Goal: Transaction & Acquisition: Purchase product/service

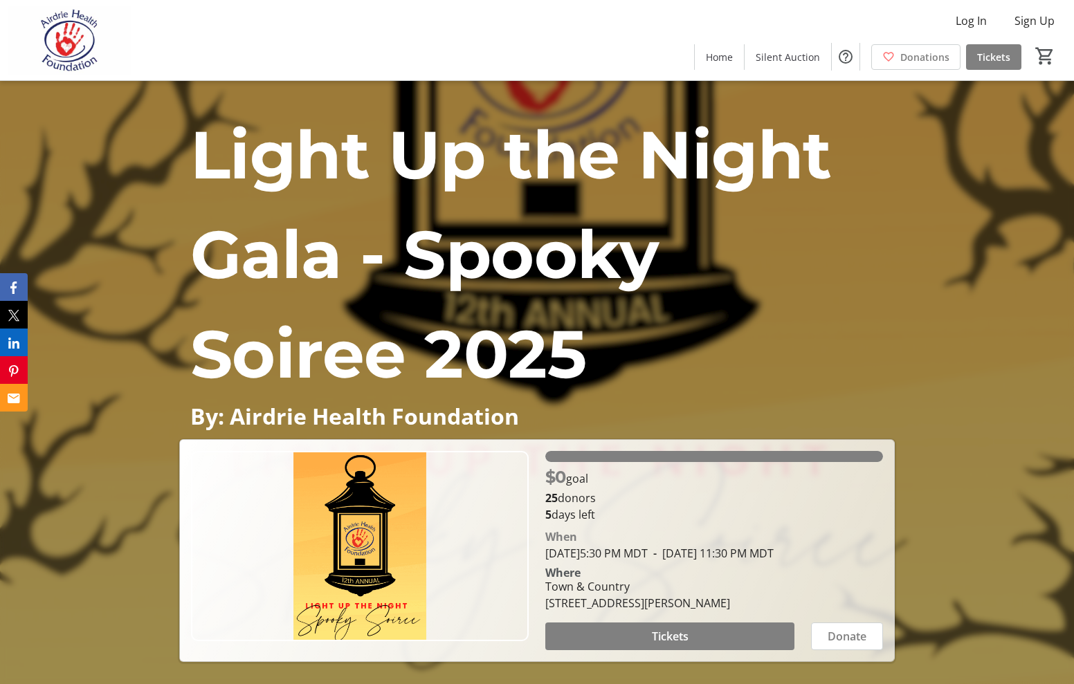
scroll to position [2, 0]
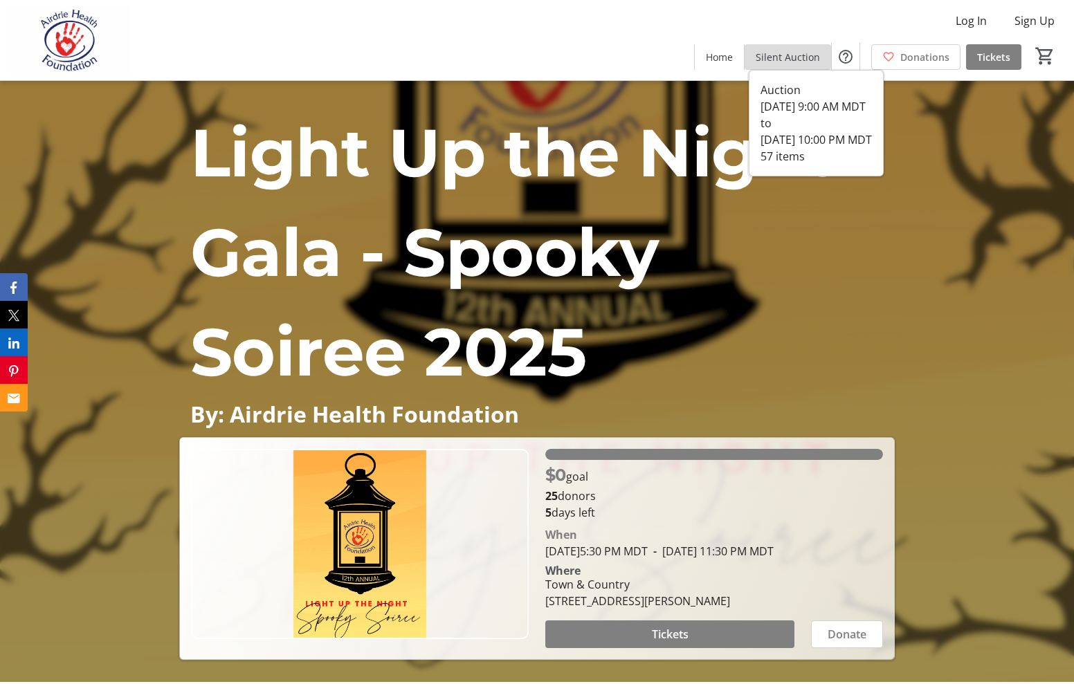
click at [802, 56] on span "Silent Auction" at bounding box center [787, 57] width 64 height 15
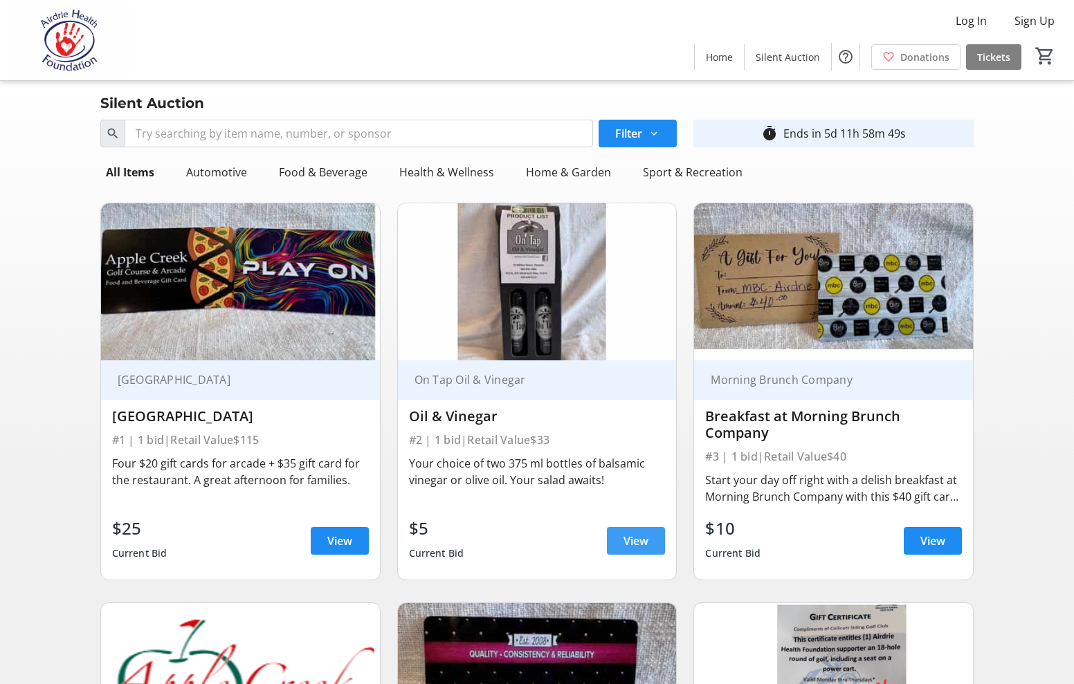
click at [634, 544] on span "View" at bounding box center [635, 541] width 25 height 17
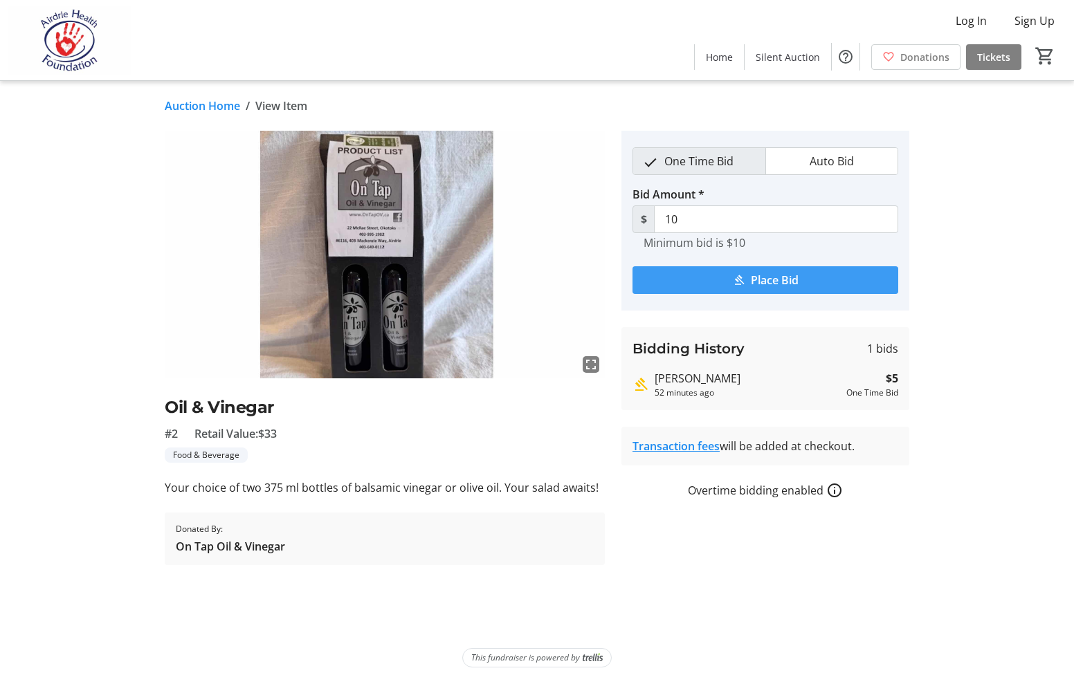
click at [760, 280] on span "Place Bid" at bounding box center [775, 280] width 48 height 17
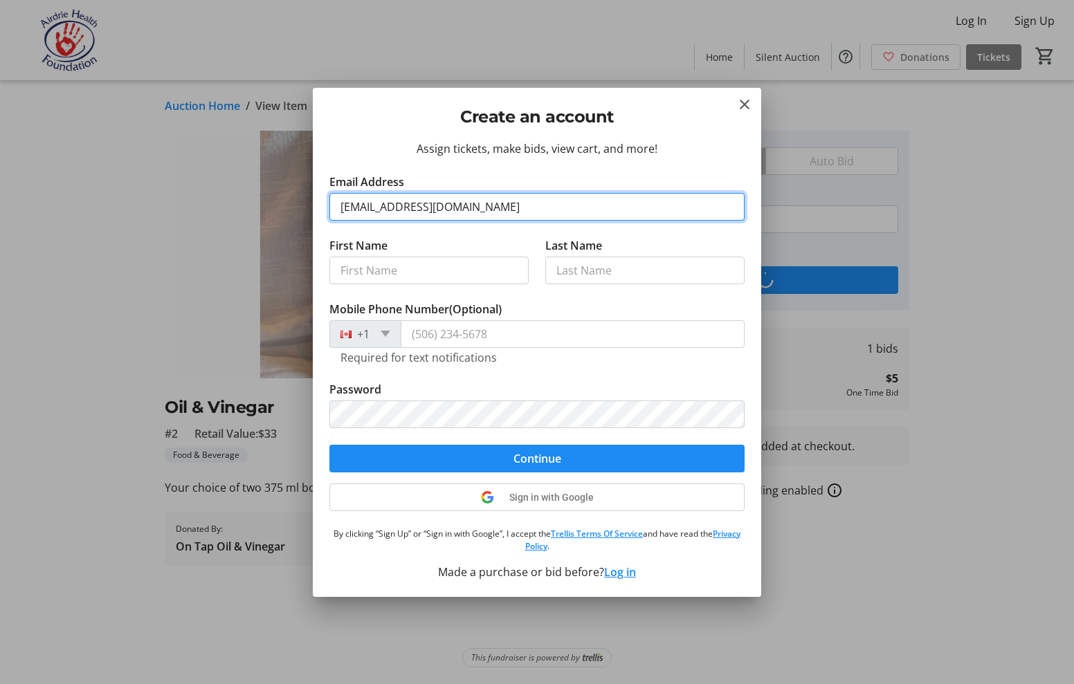
type input "[EMAIL_ADDRESS][DOMAIN_NAME]"
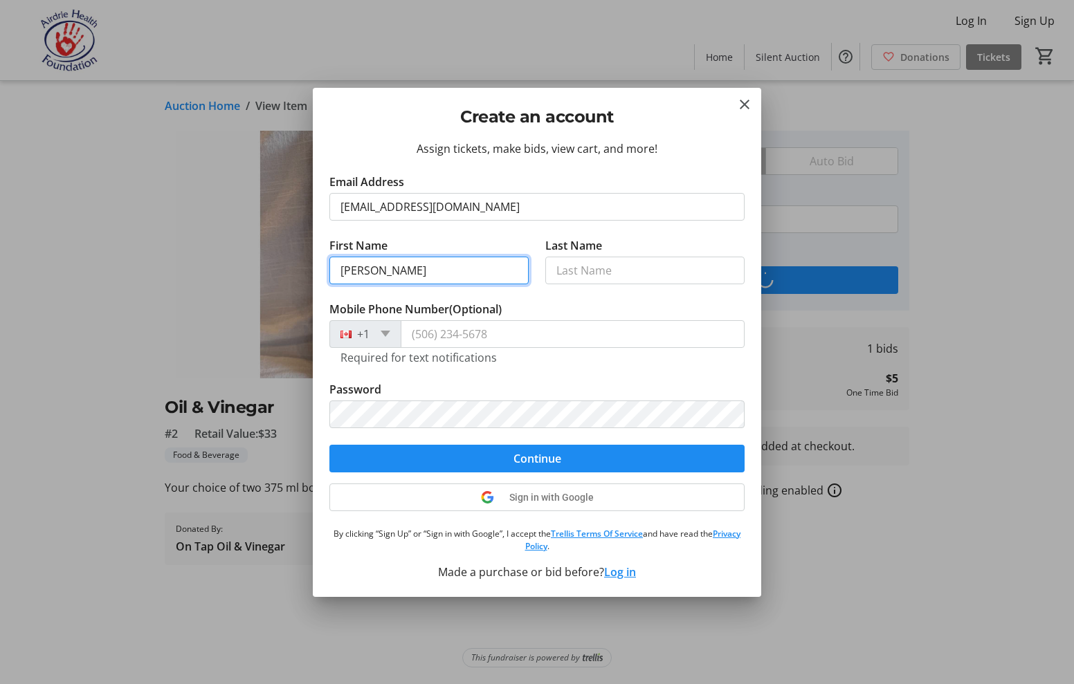
type input "[PERSON_NAME]"
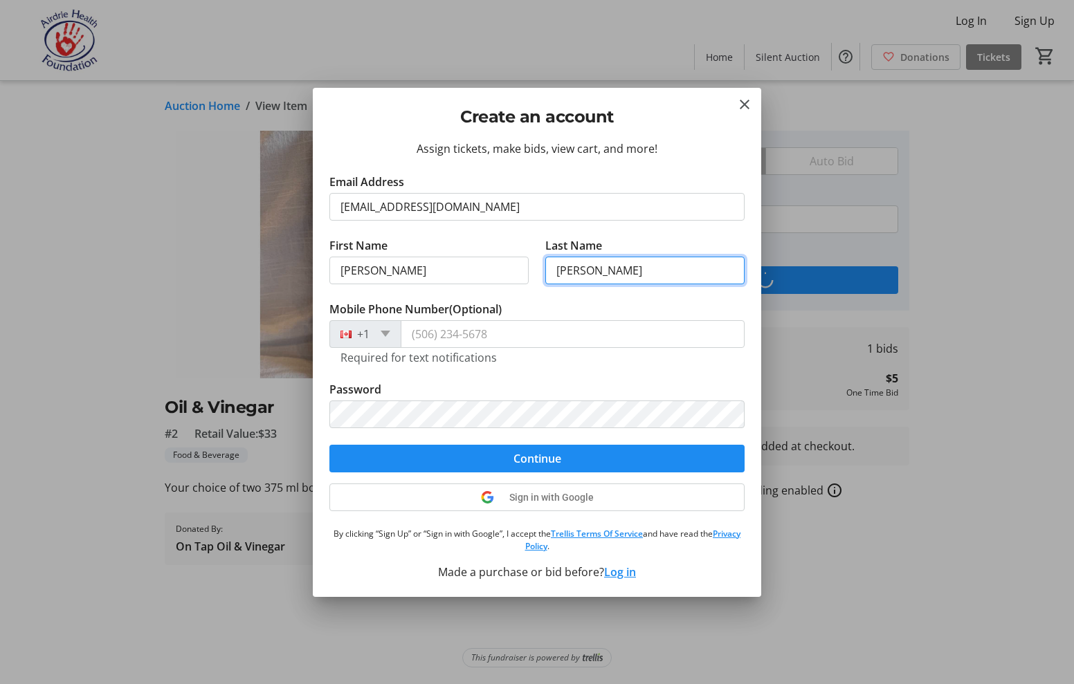
type input "[PERSON_NAME]"
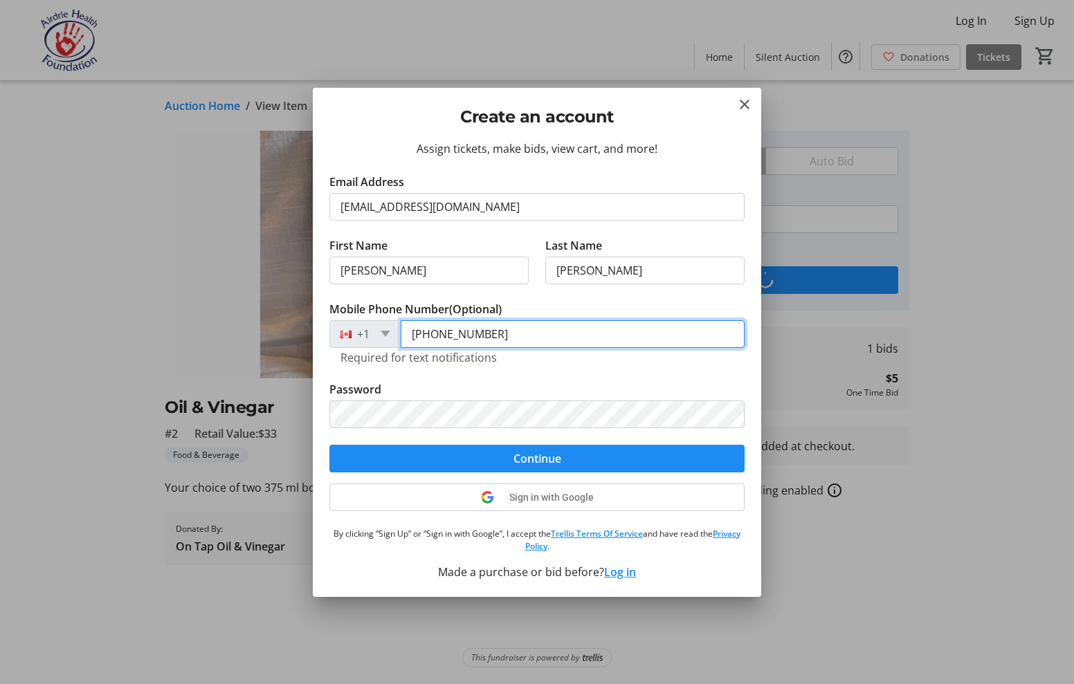
type input "[PHONE_NUMBER]"
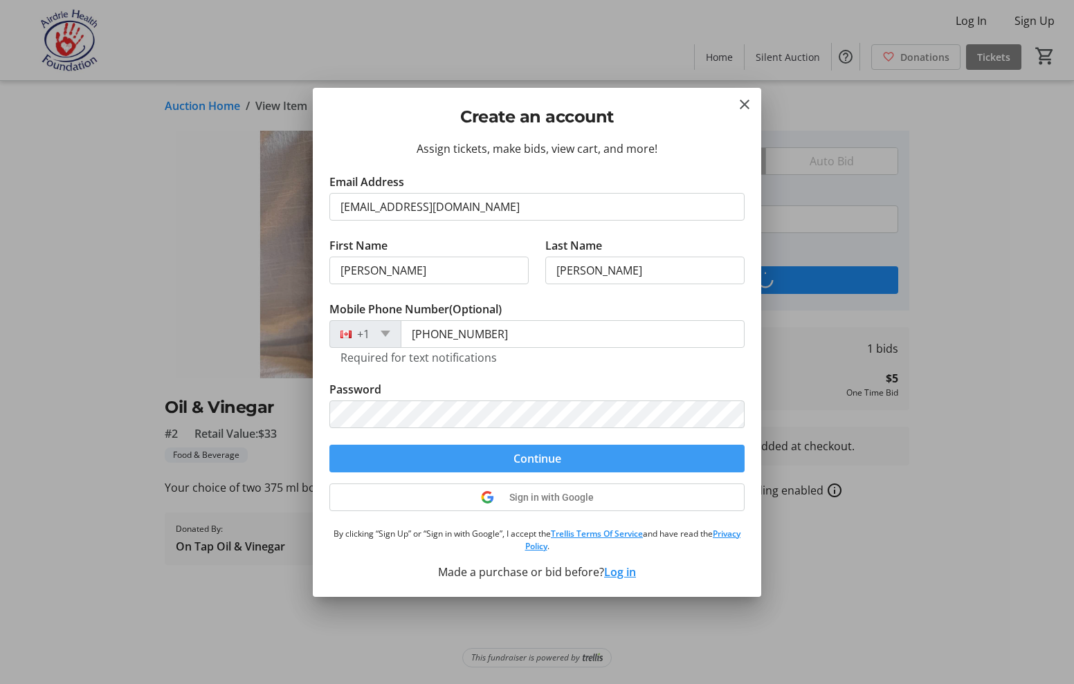
click at [510, 459] on span "submit" at bounding box center [536, 458] width 415 height 33
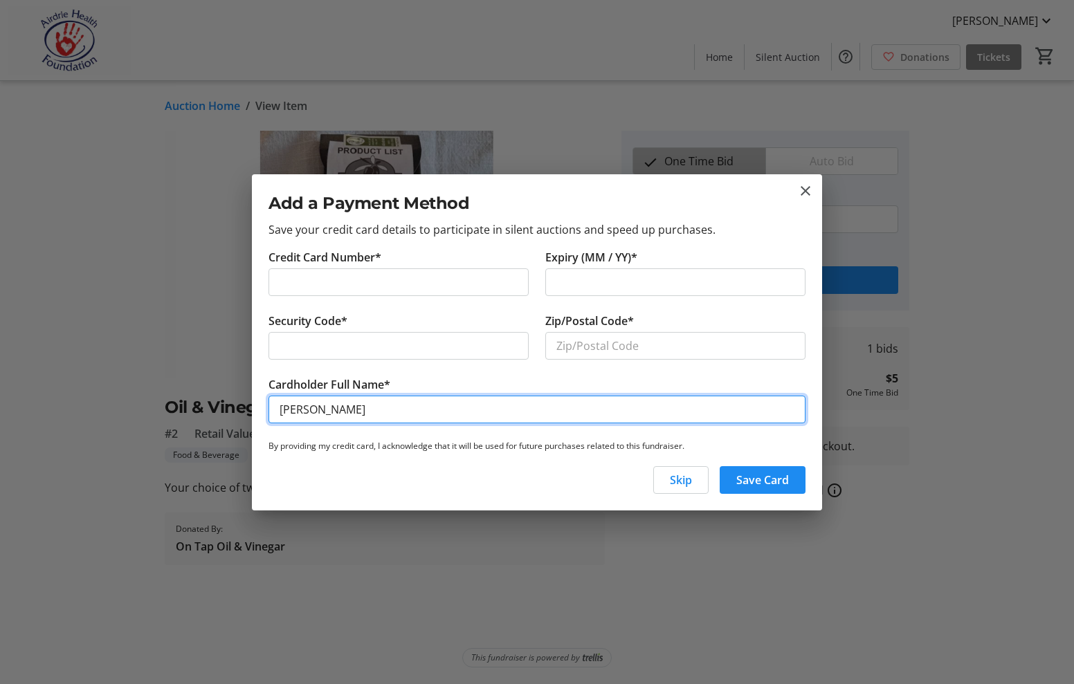
click at [315, 410] on input "[PERSON_NAME]" at bounding box center [536, 410] width 537 height 28
type input "[PERSON_NAME]"
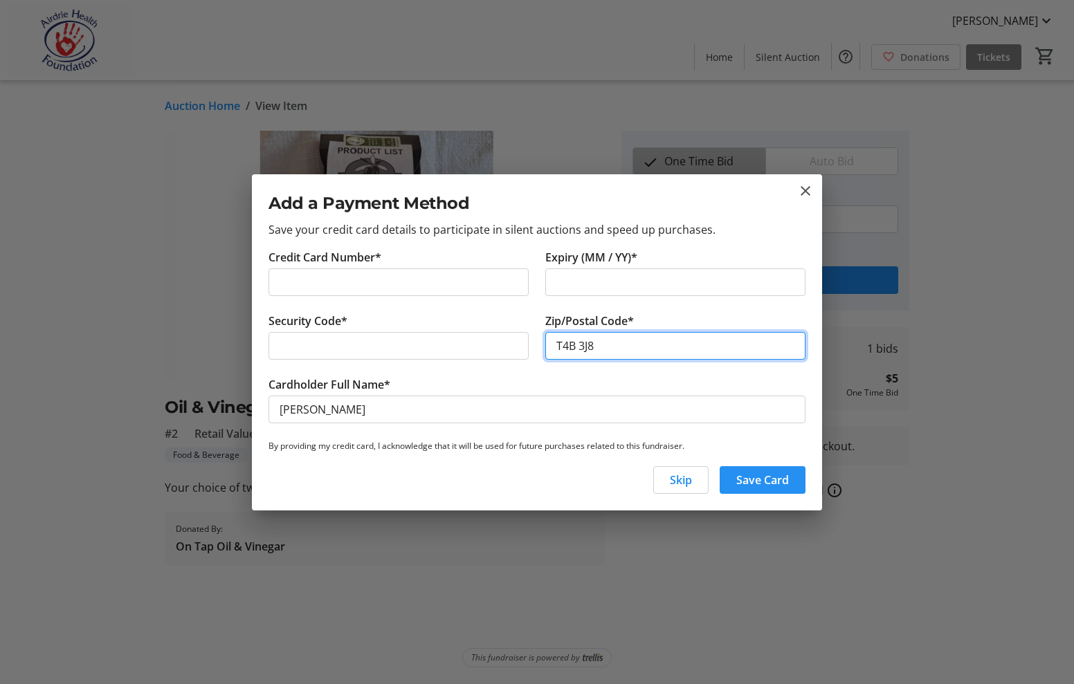
type input "T4B 3J8"
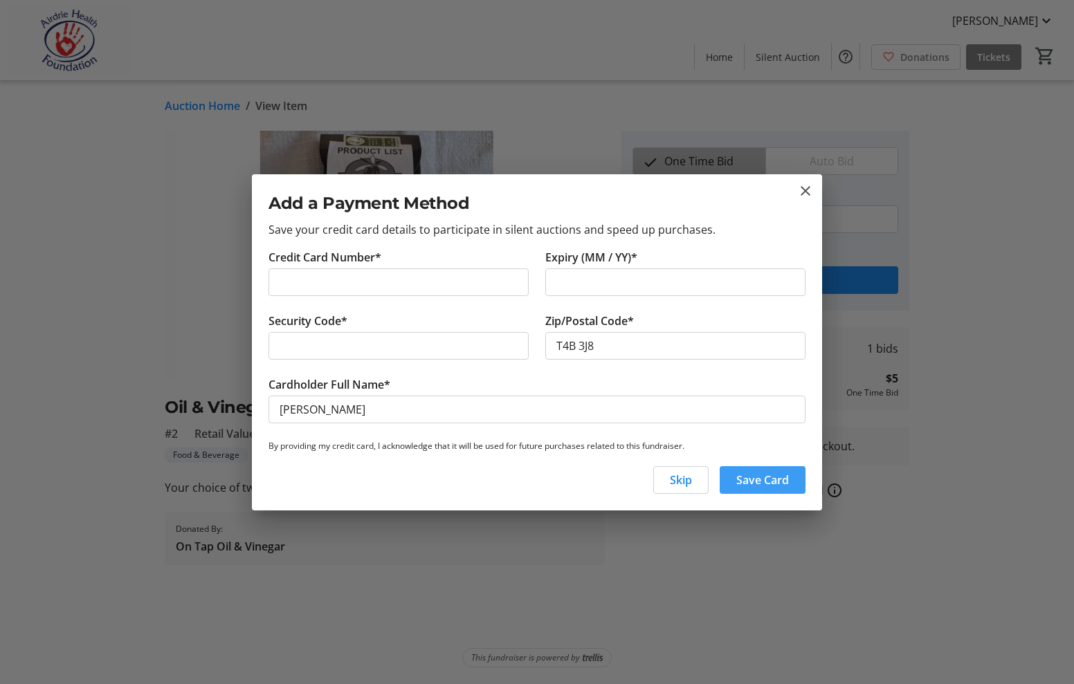
click at [759, 477] on span "Save Card" at bounding box center [762, 480] width 53 height 17
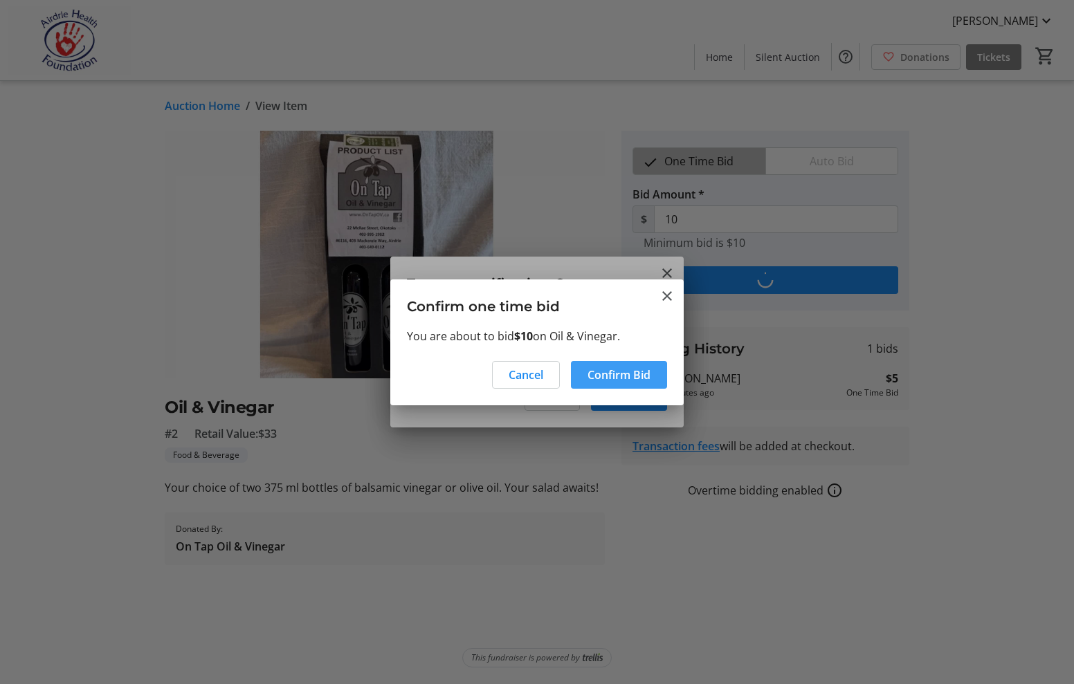
click at [611, 376] on span "Confirm Bid" at bounding box center [618, 375] width 63 height 17
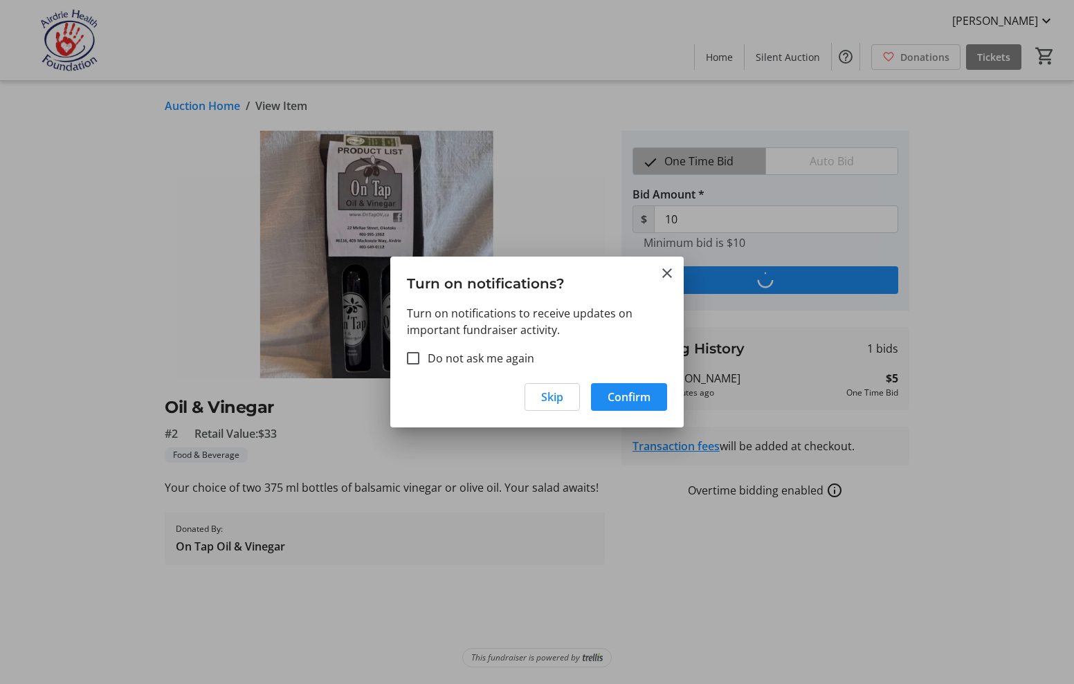
type input "15"
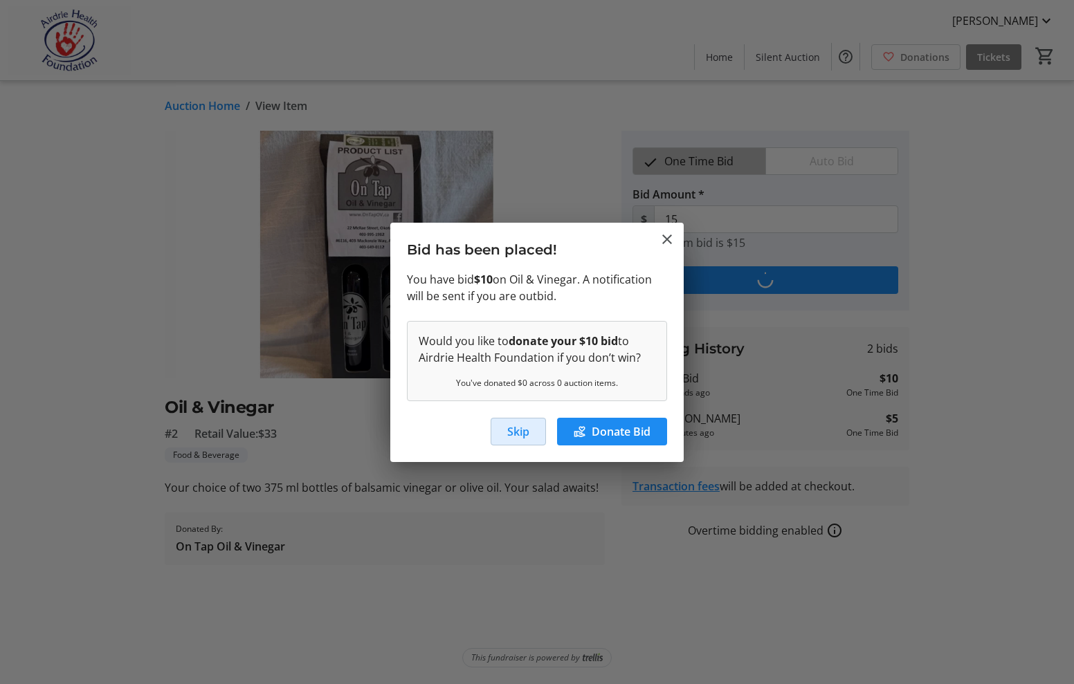
click at [512, 432] on span "Skip" at bounding box center [518, 431] width 22 height 17
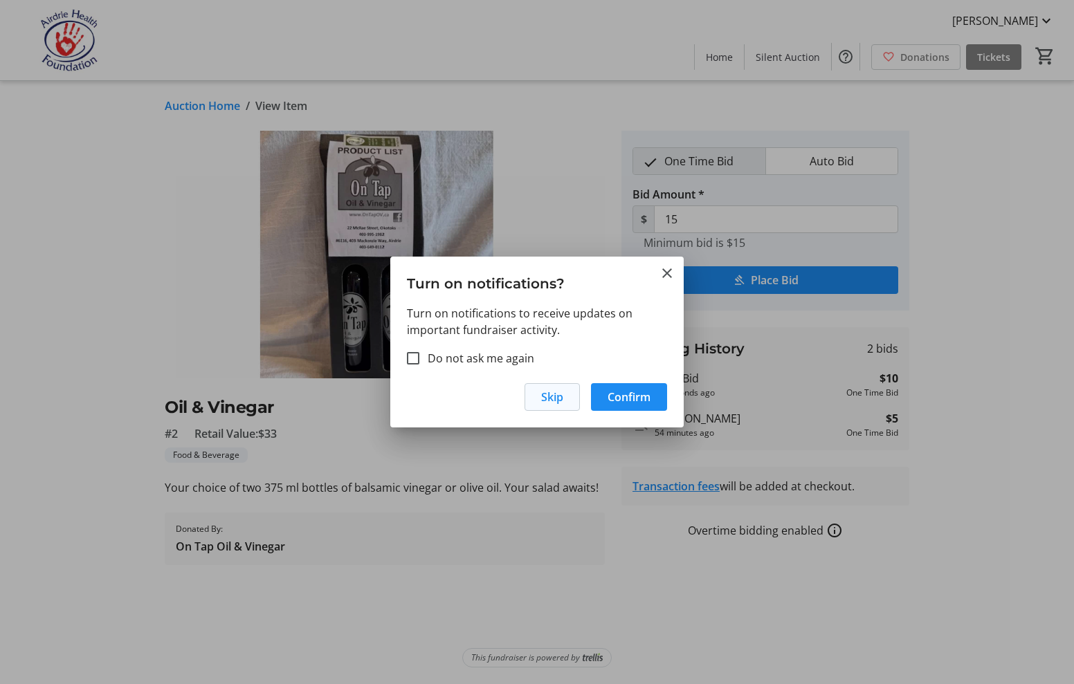
click at [542, 396] on span "Skip" at bounding box center [552, 397] width 22 height 17
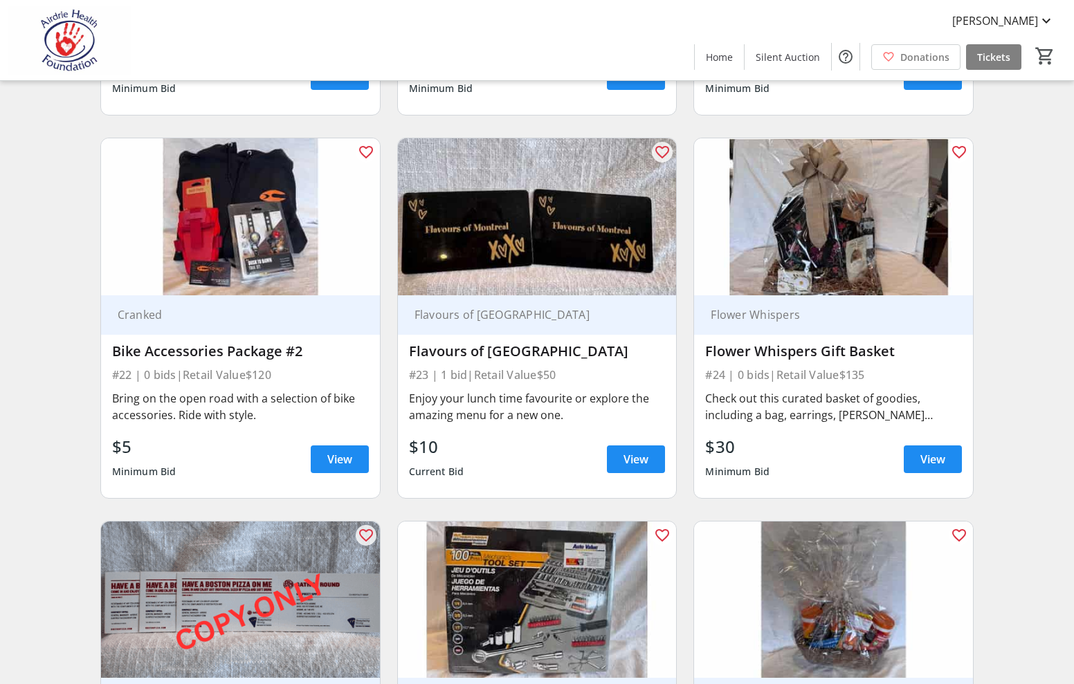
scroll to position [2847, 0]
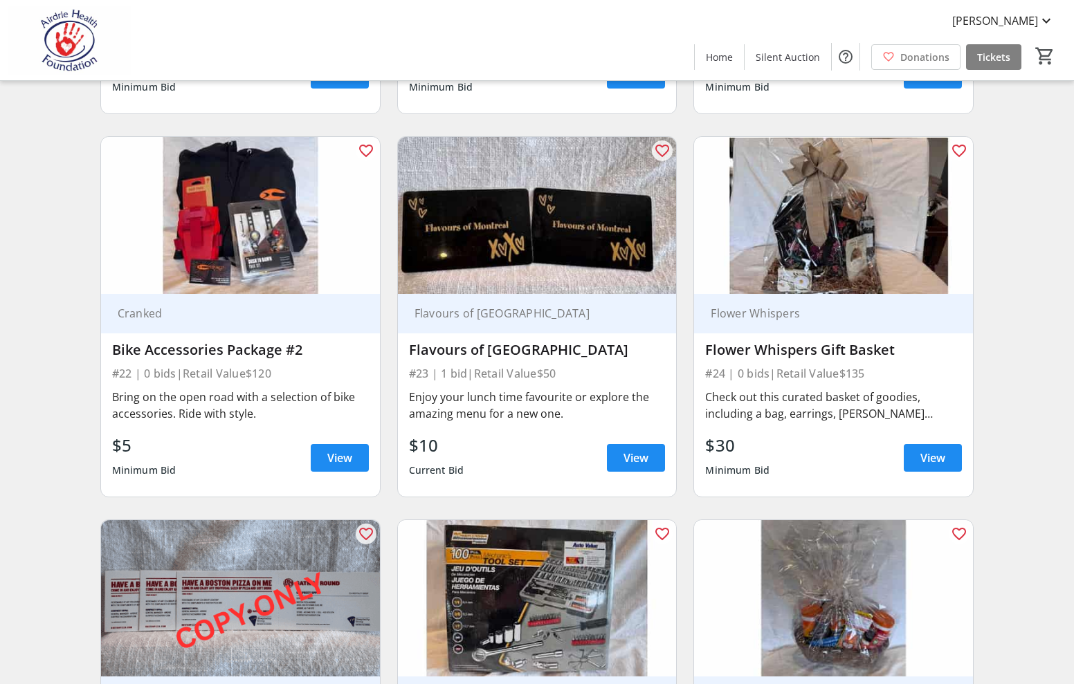
click at [544, 229] on img at bounding box center [537, 215] width 279 height 157
click at [624, 450] on span "View" at bounding box center [635, 458] width 25 height 17
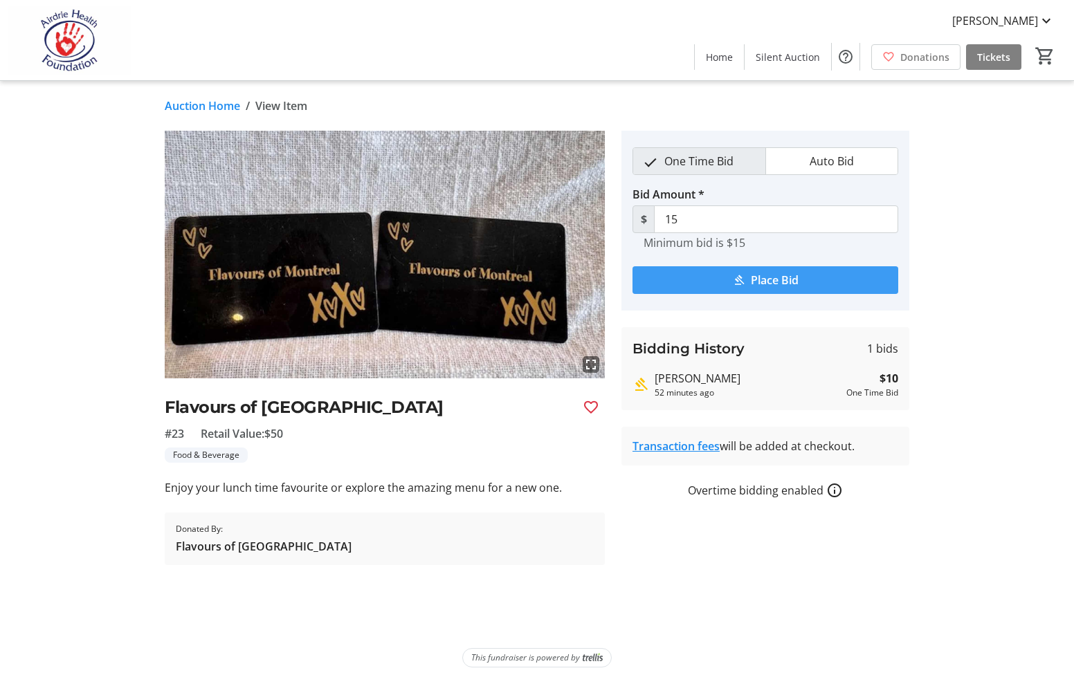
click at [793, 277] on span "Place Bid" at bounding box center [775, 280] width 48 height 17
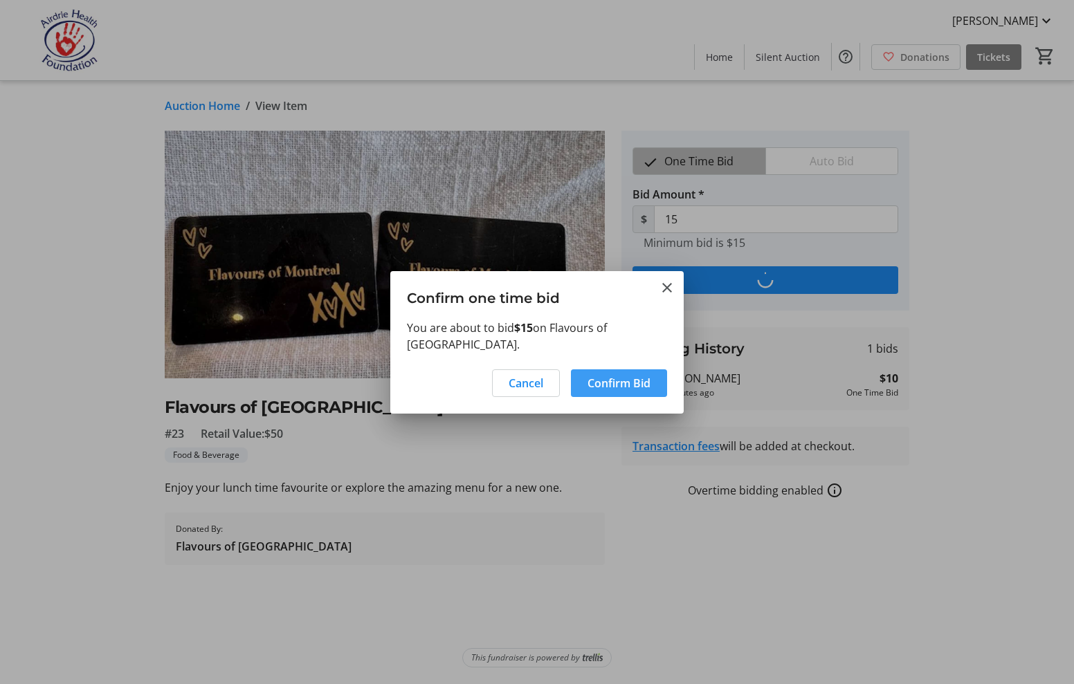
click at [622, 375] on span "Confirm Bid" at bounding box center [618, 383] width 63 height 17
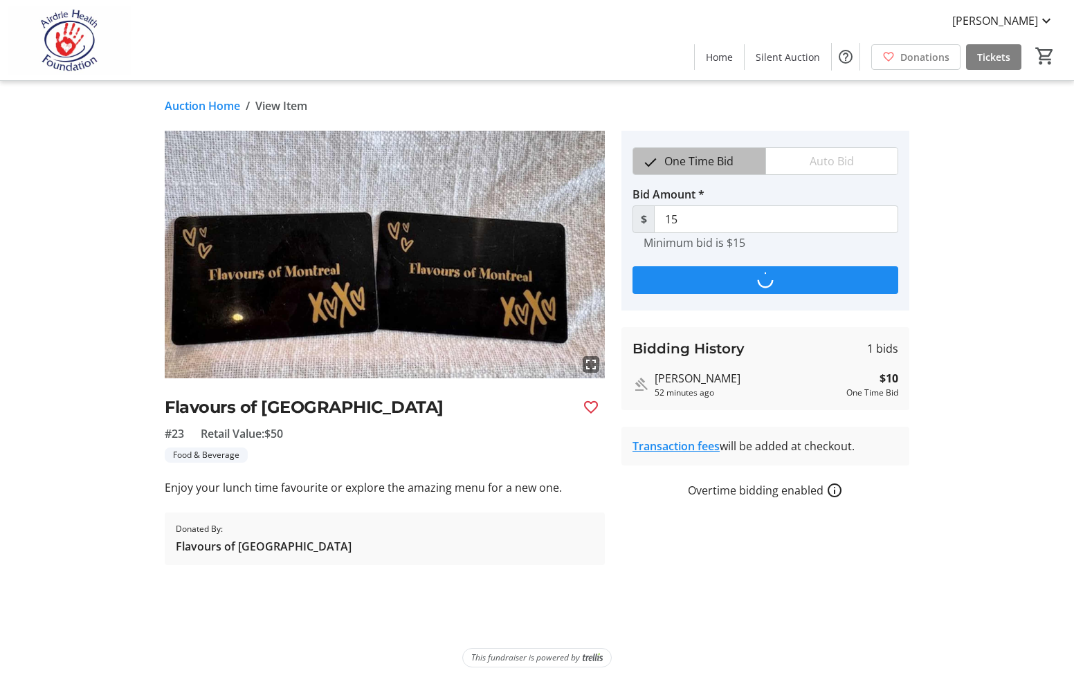
type input "20"
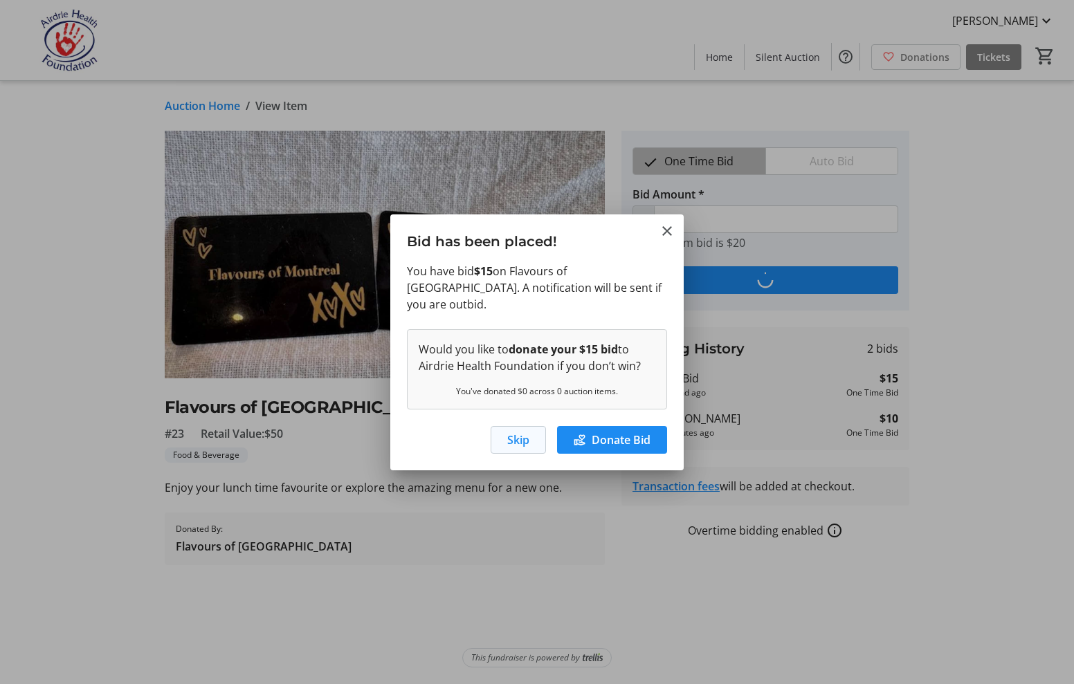
click at [524, 432] on span "Skip" at bounding box center [518, 440] width 22 height 17
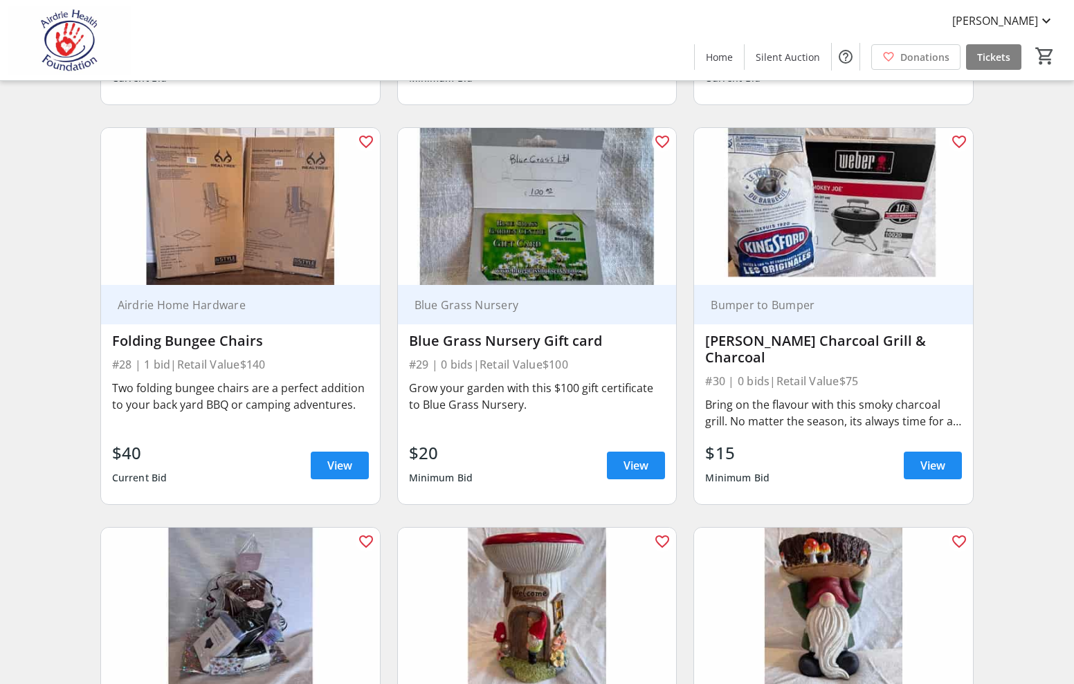
scroll to position [3626, 0]
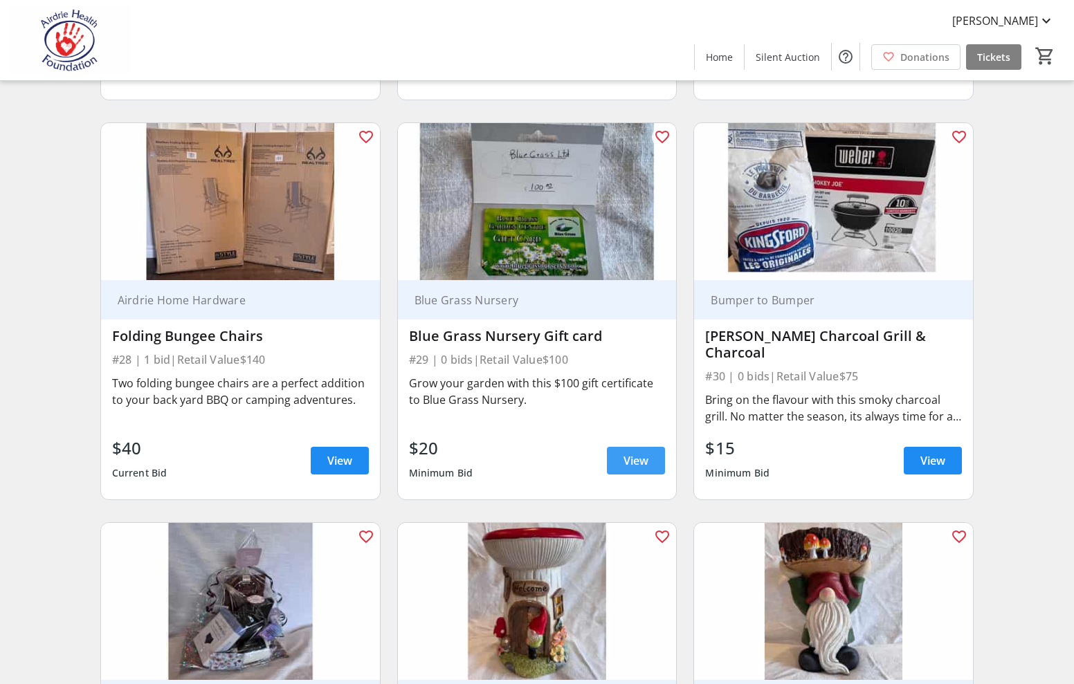
click at [631, 452] on span "View" at bounding box center [635, 460] width 25 height 17
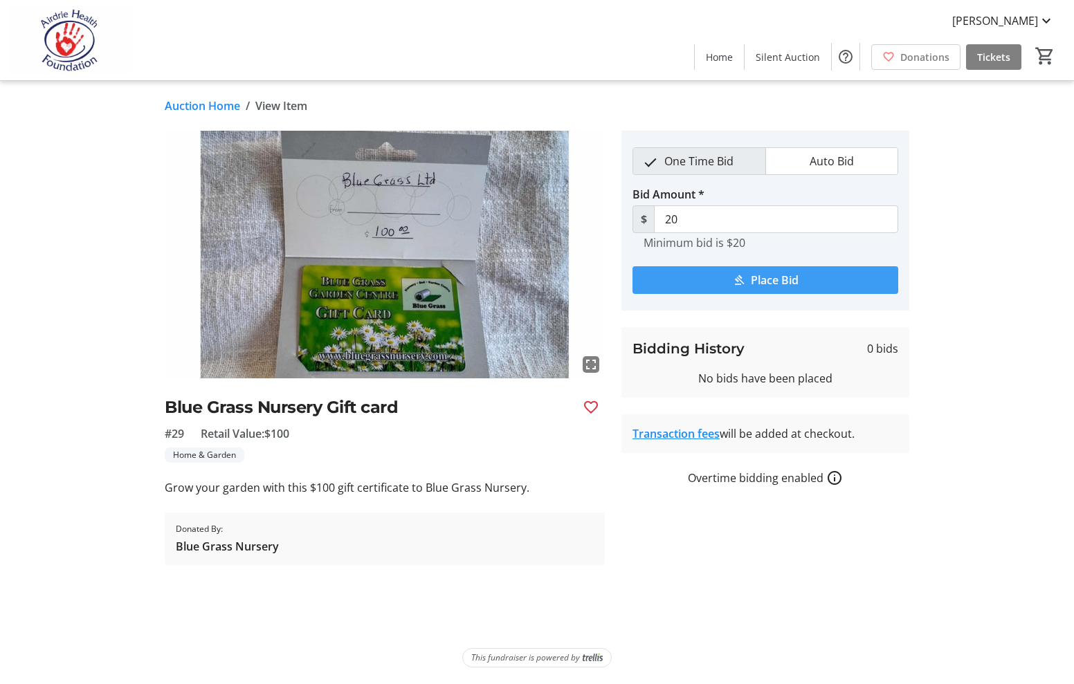
click at [789, 277] on span "Place Bid" at bounding box center [775, 280] width 48 height 17
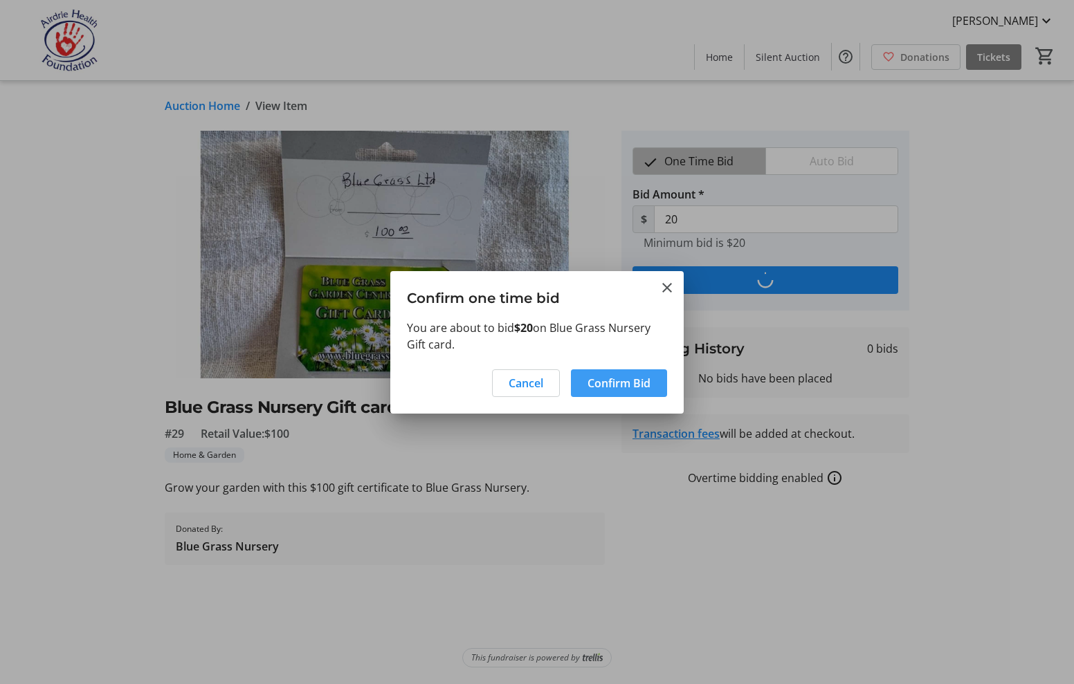
click at [608, 384] on span "Confirm Bid" at bounding box center [618, 383] width 63 height 17
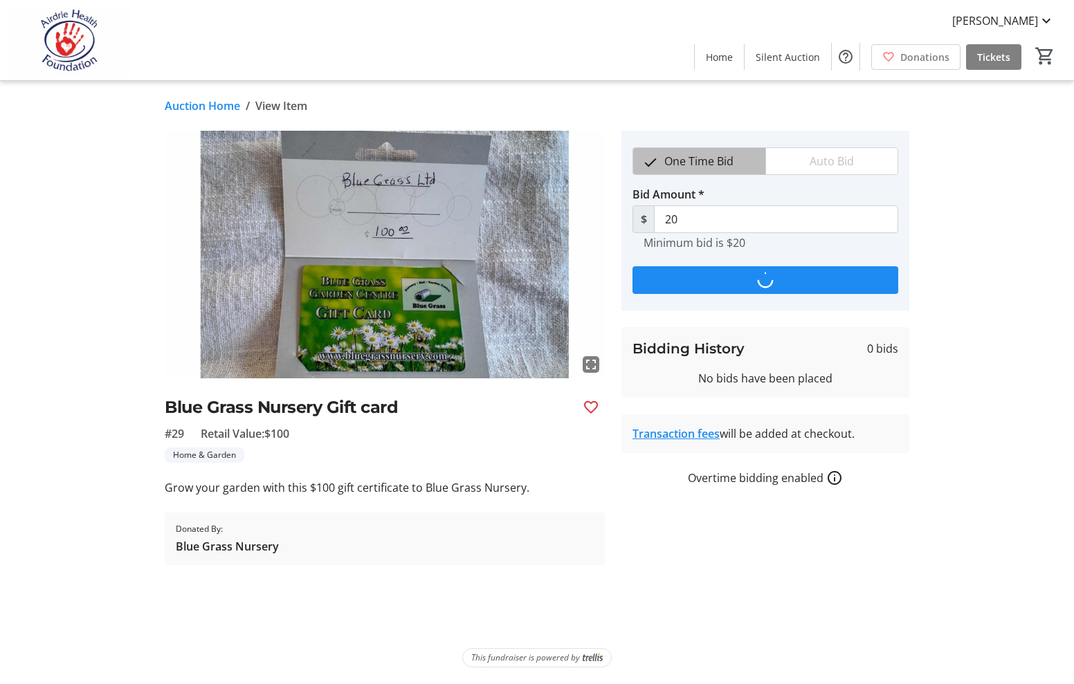
type input "25"
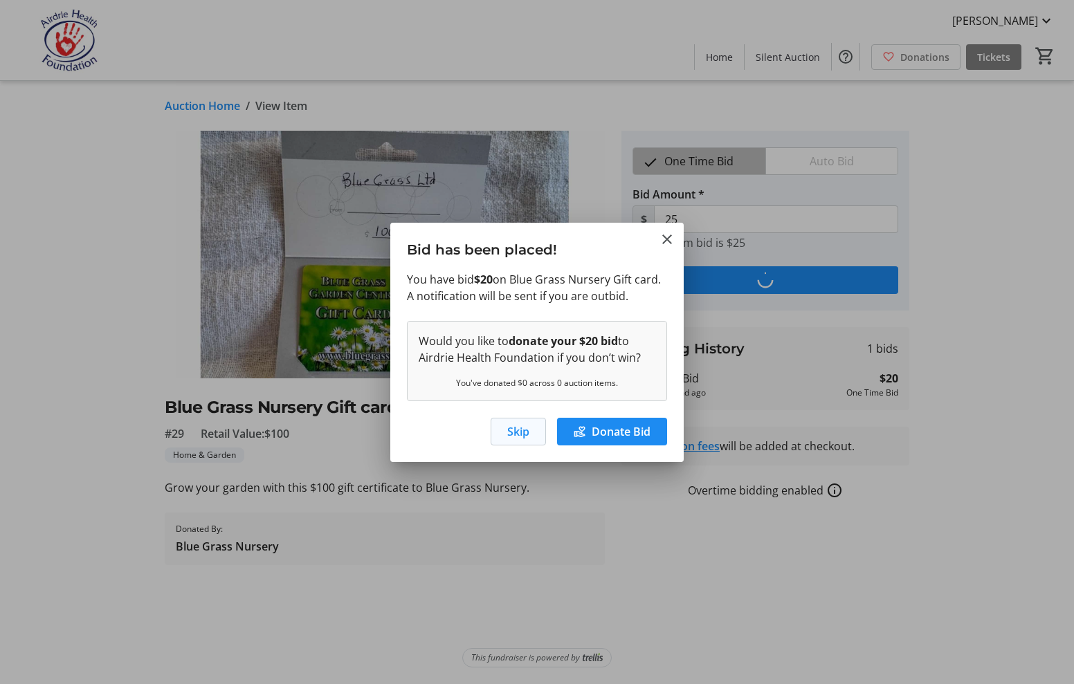
click at [516, 430] on span "Skip" at bounding box center [518, 431] width 22 height 17
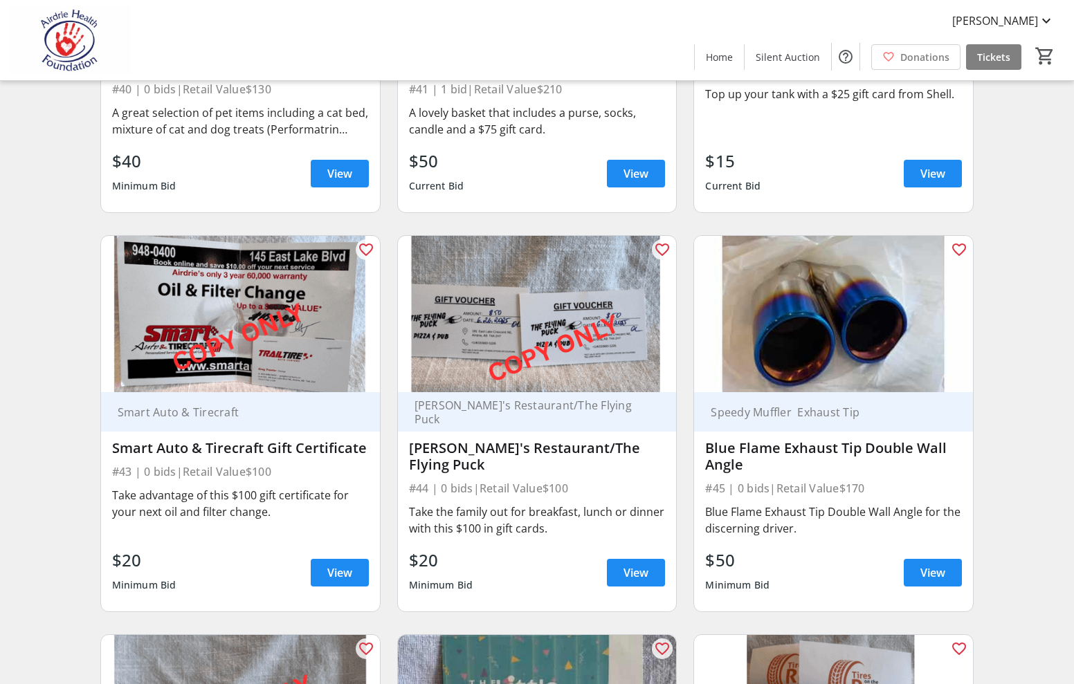
scroll to position [5443, 0]
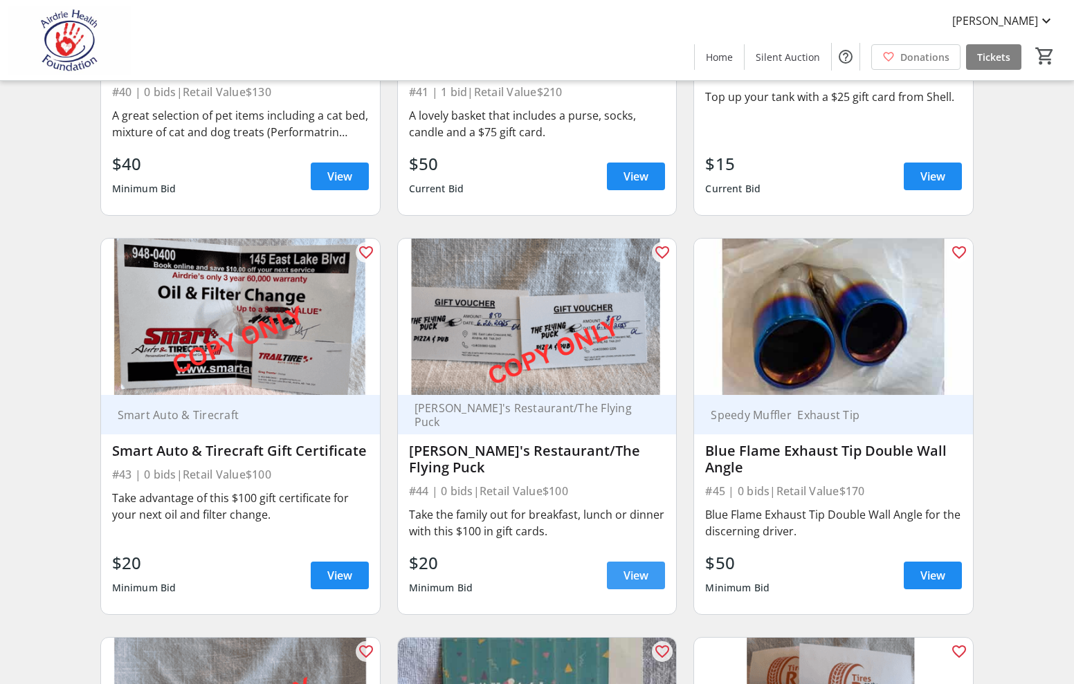
click at [634, 567] on span "View" at bounding box center [635, 575] width 25 height 17
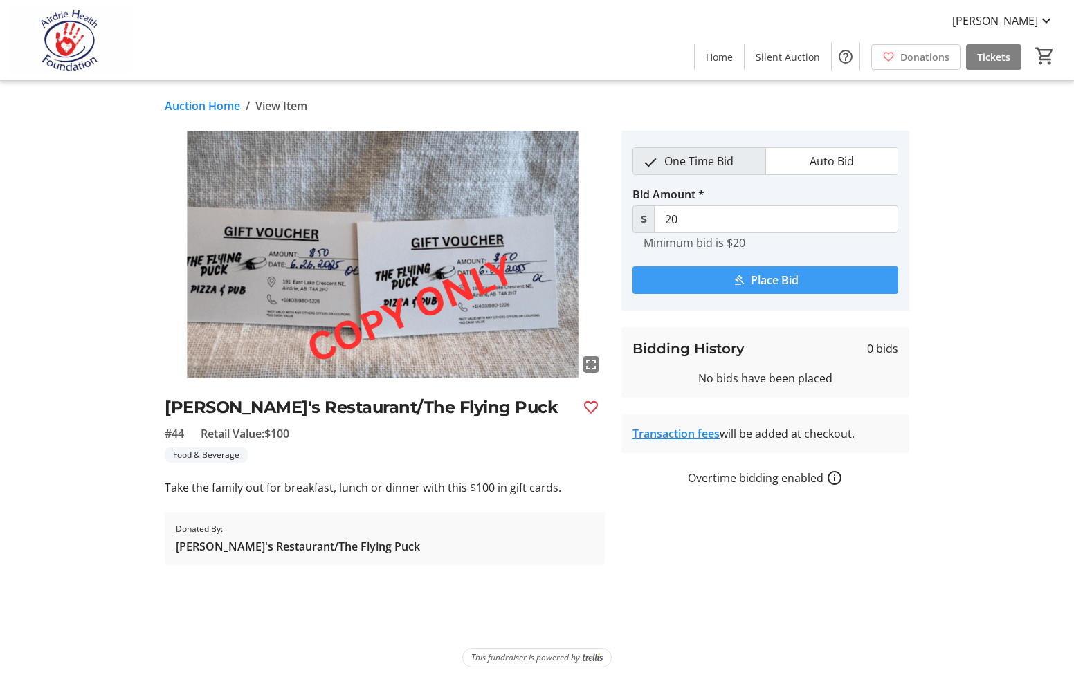
click at [734, 279] on mat-icon "submit" at bounding box center [739, 280] width 12 height 12
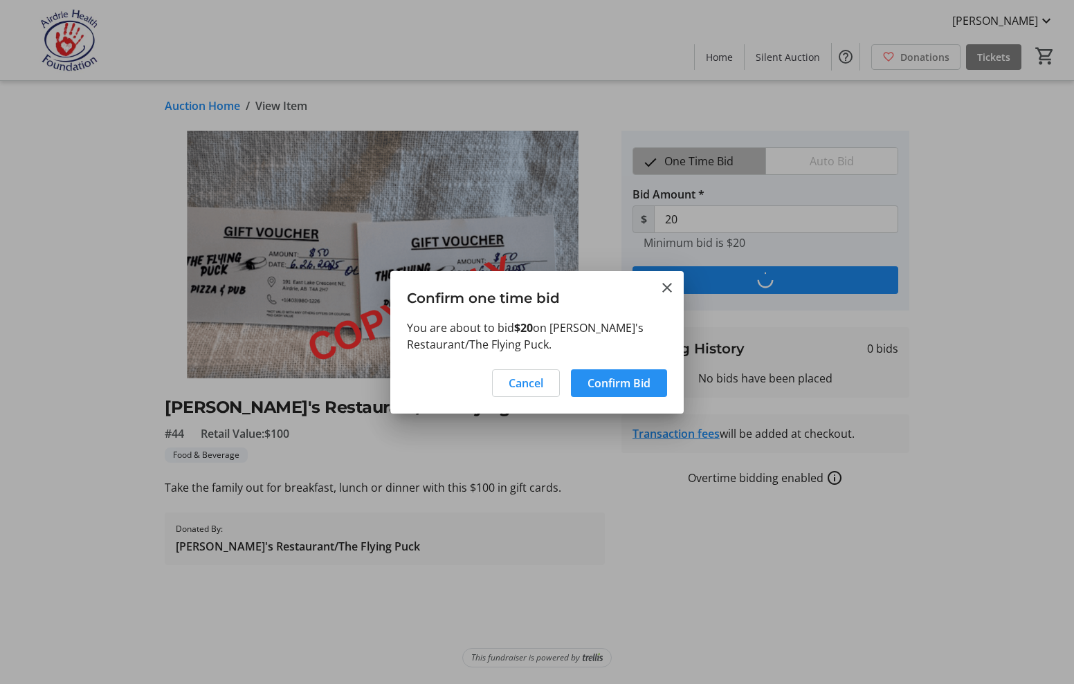
click at [609, 381] on span "Confirm Bid" at bounding box center [618, 383] width 63 height 17
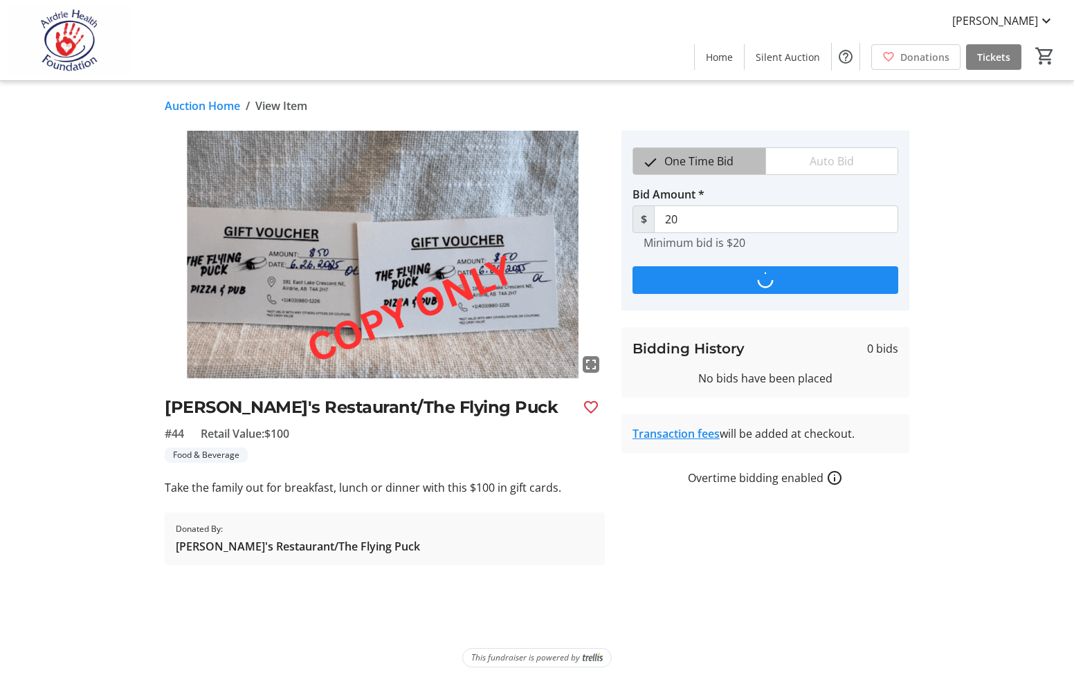
type input "25"
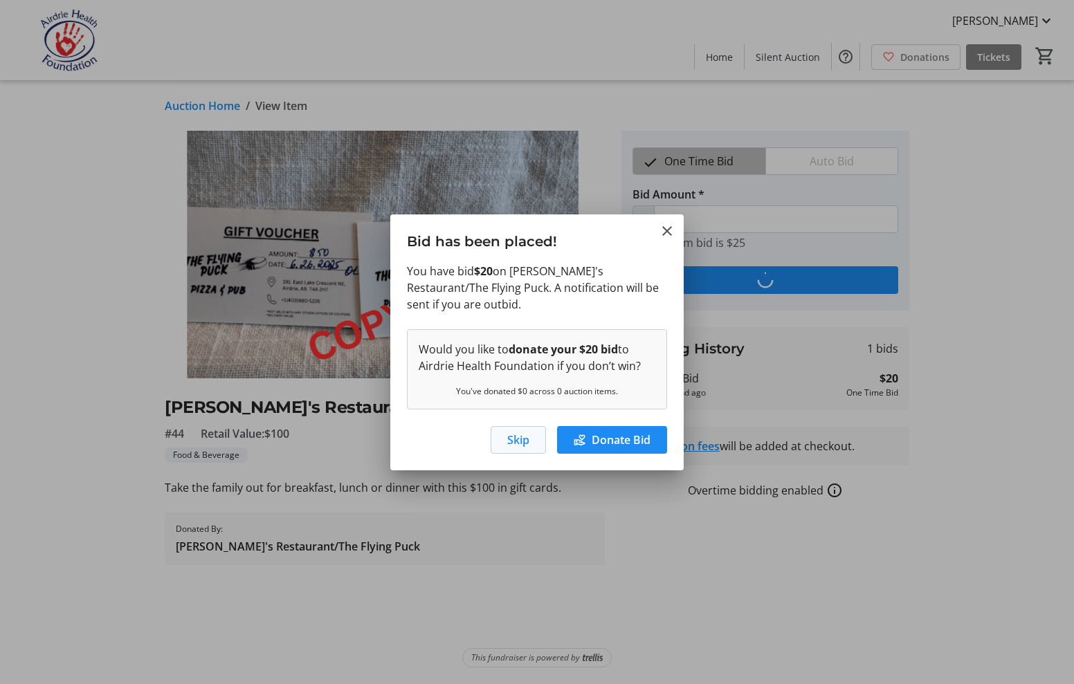
click at [524, 435] on span "Skip" at bounding box center [518, 440] width 22 height 17
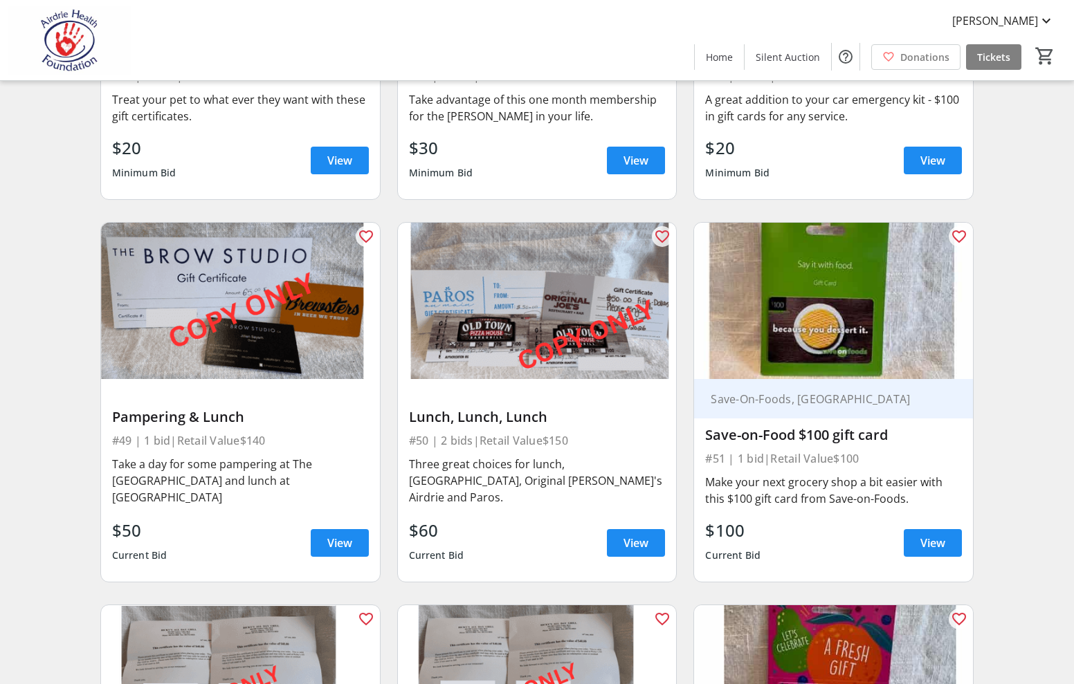
scroll to position [6248, 0]
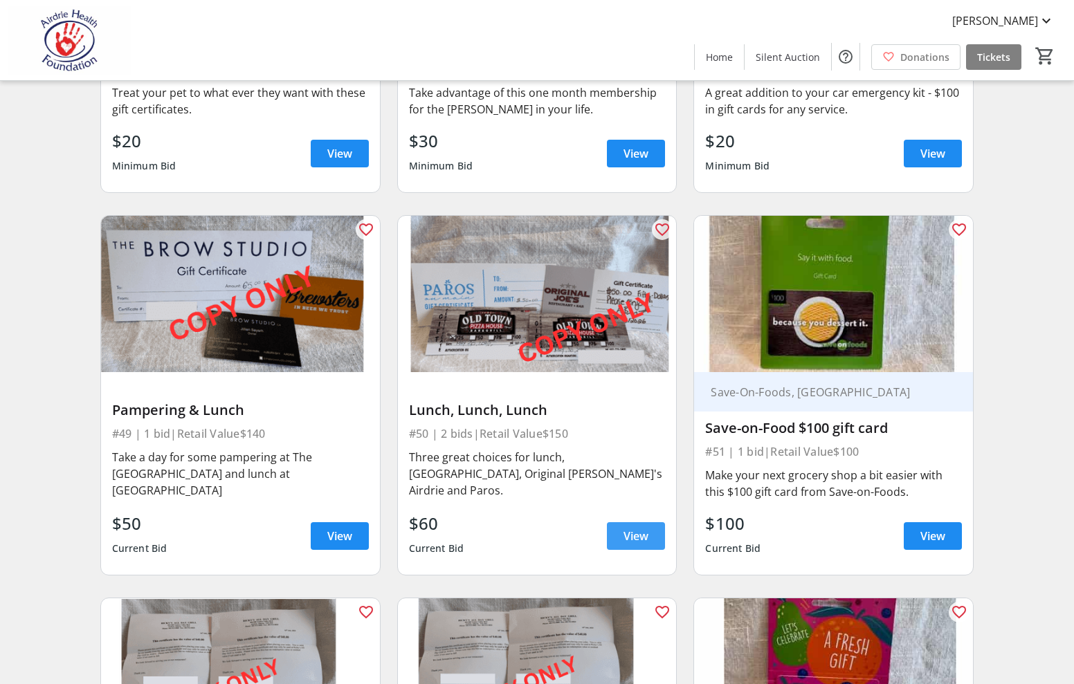
click at [640, 528] on span "View" at bounding box center [635, 536] width 25 height 17
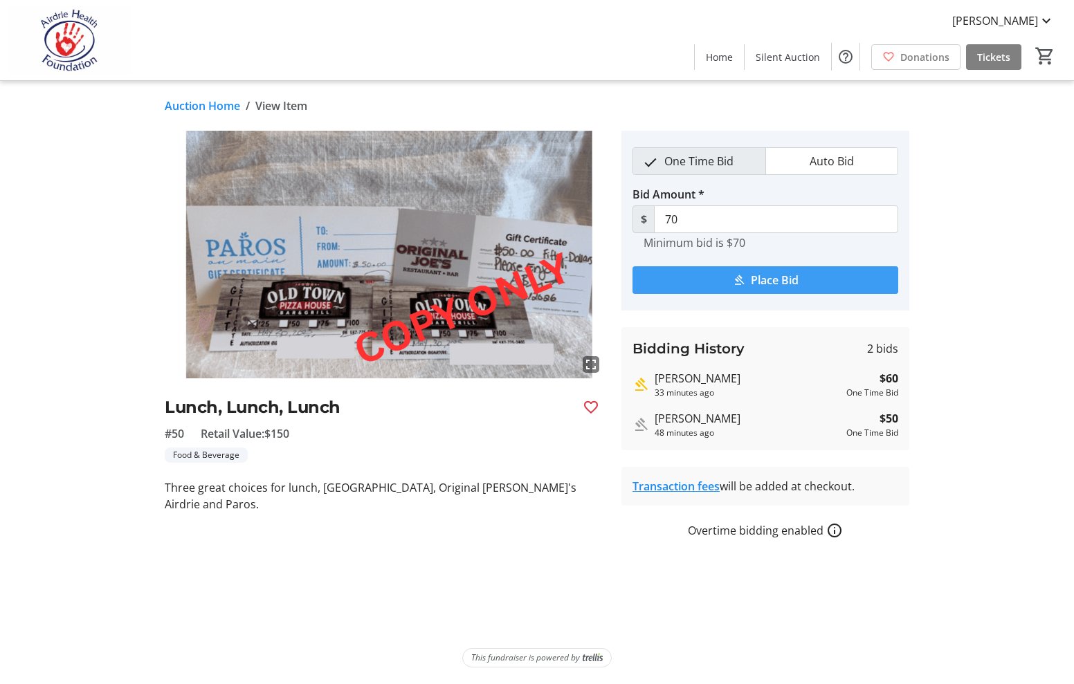
click at [760, 286] on span "Place Bid" at bounding box center [775, 280] width 48 height 17
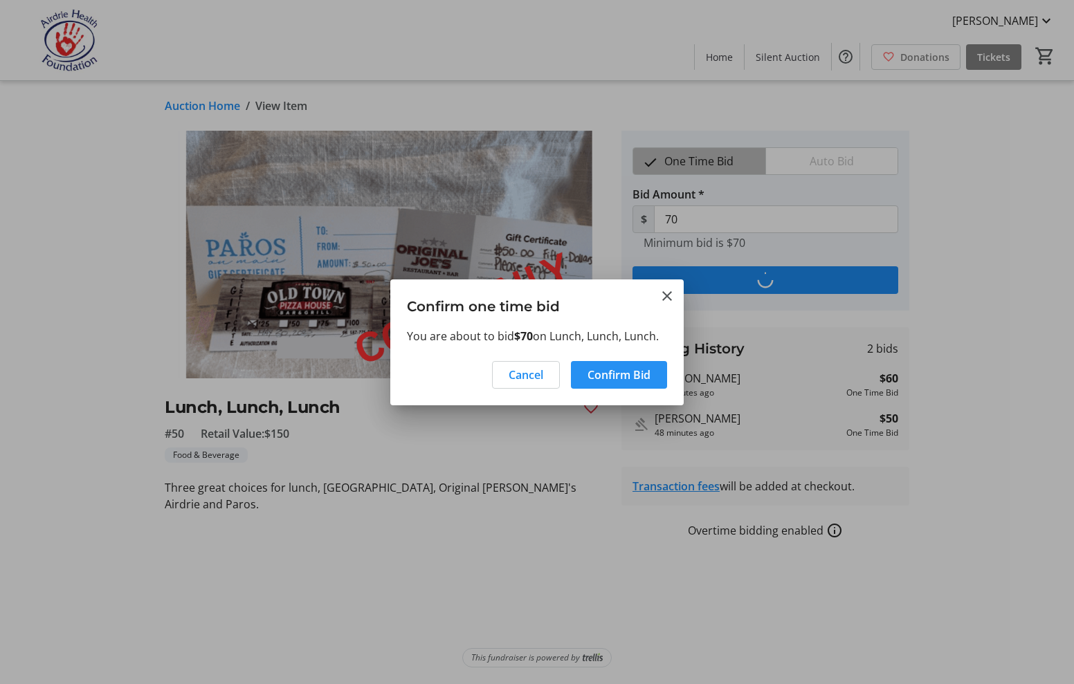
click at [634, 380] on span "Confirm Bid" at bounding box center [618, 375] width 63 height 17
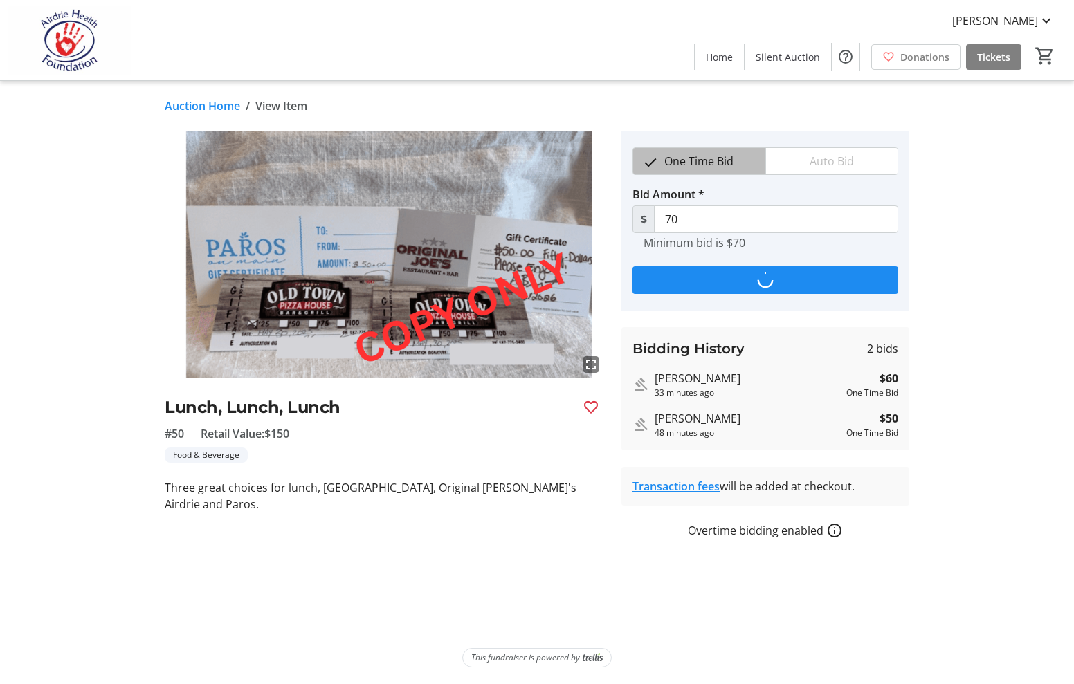
type input "80"
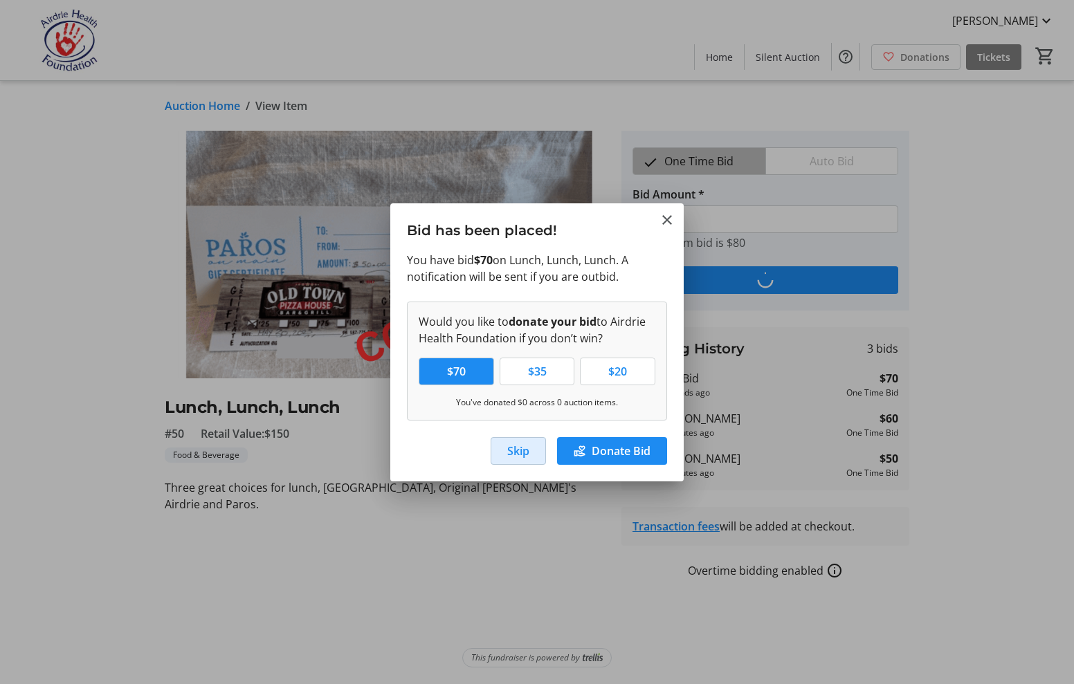
click at [517, 452] on span "Skip" at bounding box center [518, 451] width 22 height 17
